Goal: Complete application form

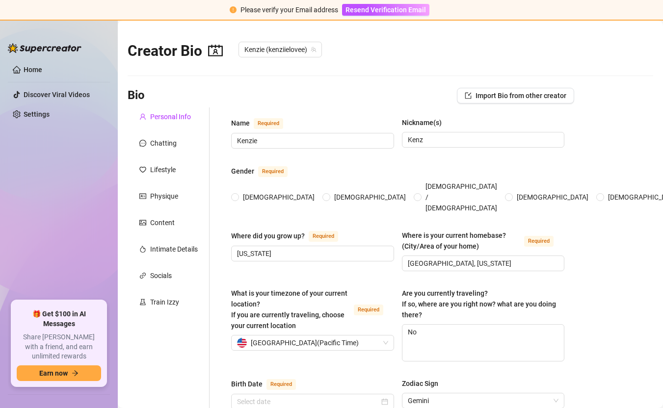
radio input "true"
type input "[DATE]"
drag, startPoint x: 405, startPoint y: 251, endPoint x: 478, endPoint y: 251, distance: 72.6
click at [478, 258] on input "[GEOGRAPHIC_DATA], [US_STATE]" at bounding box center [482, 263] width 149 height 11
drag, startPoint x: 268, startPoint y: 239, endPoint x: 227, endPoint y: 241, distance: 41.7
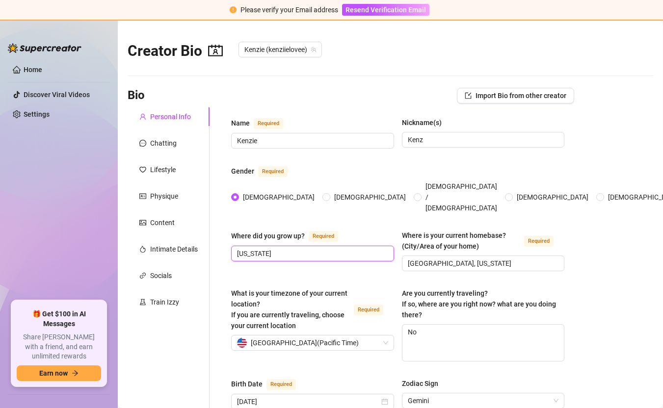
radio input "true"
type input "[DATE]"
type input "Kenzie"
type input "Kenz"
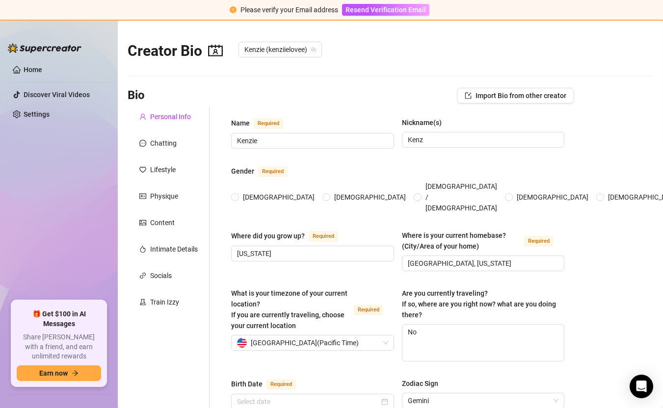
type input "[US_STATE]"
type input "[GEOGRAPHIC_DATA], [US_STATE]"
type textarea "No"
type input "Straight"
type input "Single"
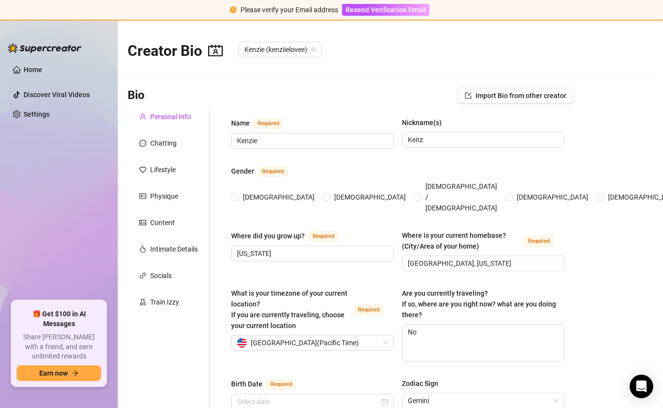
type input "0"
type input "Rescue dog that is a German shepherd/lab mix named Jax. He’s [DEMOGRAPHIC_DATA]"
type input "Onlyfans"
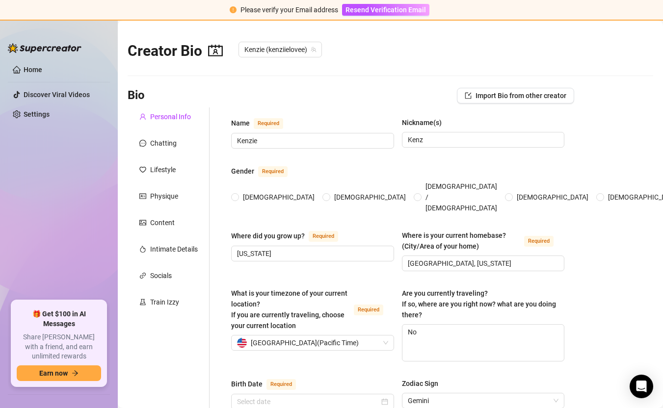
type input "GED"
type input "Not religious"
type input "Just looking to make it in the social media world"
type textarea "A dream of mine is to own some property, have a few kids, and be able to be the…"
type textarea "One time when I was out mudding my entire top flew off and got caught wrapped a…"
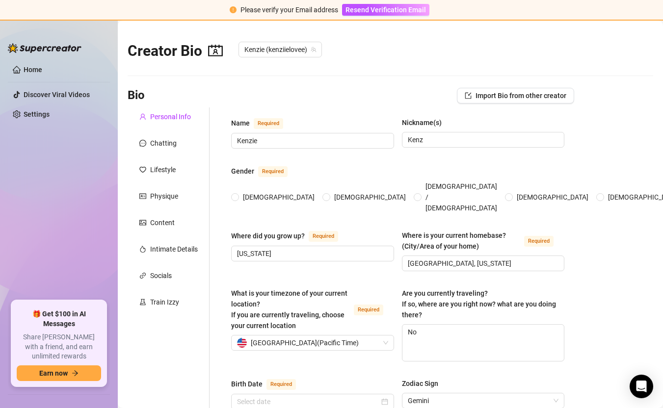
type textarea "I am always nervous about anal but always end up enjoying it!"
type textarea "- finger tattoos: Gemini symbol, the letter K for my siblings names, a [PERSON_…"
radio input "true"
type input "[DATE]"
